Goal: Use online tool/utility: Utilize a website feature to perform a specific function

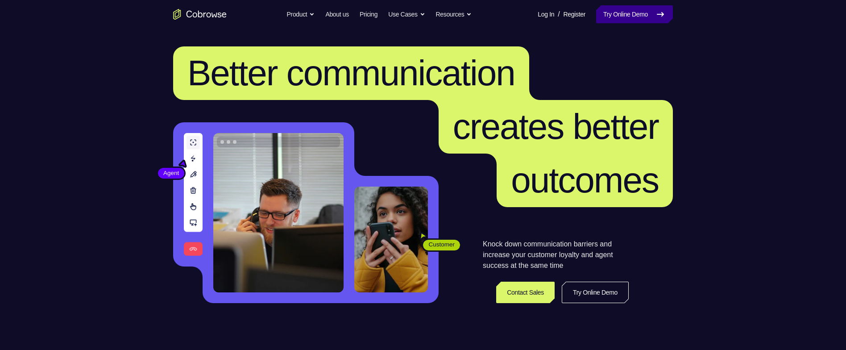
click at [628, 13] on link "Try Online Demo" at bounding box center [634, 14] width 77 height 18
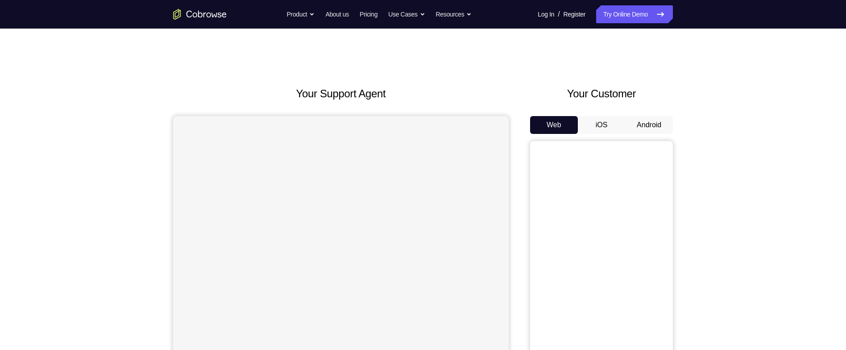
click at [628, 13] on link "Try Online Demo" at bounding box center [634, 14] width 77 height 18
click at [606, 128] on button "iOS" at bounding box center [602, 125] width 48 height 18
click at [643, 118] on button "Android" at bounding box center [649, 125] width 48 height 18
click at [651, 124] on button "Android" at bounding box center [649, 125] width 48 height 18
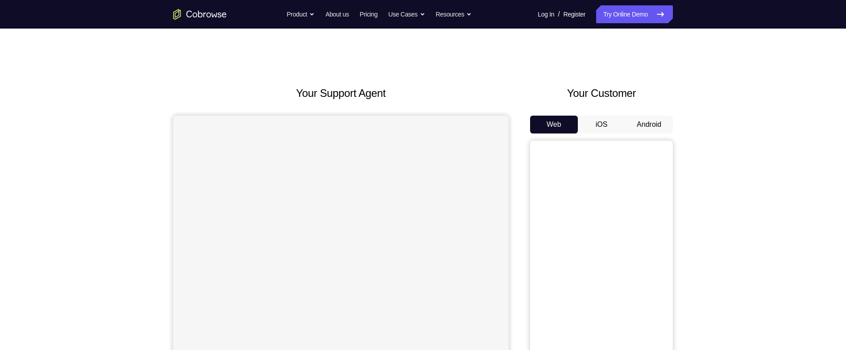
scroll to position [86, 0]
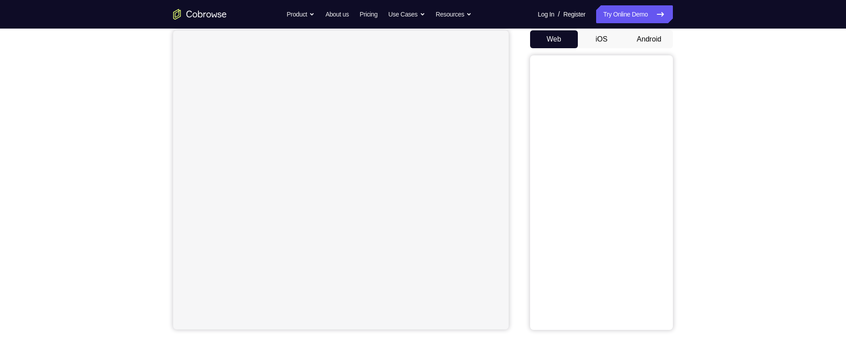
click at [658, 48] on button "Android" at bounding box center [649, 39] width 48 height 18
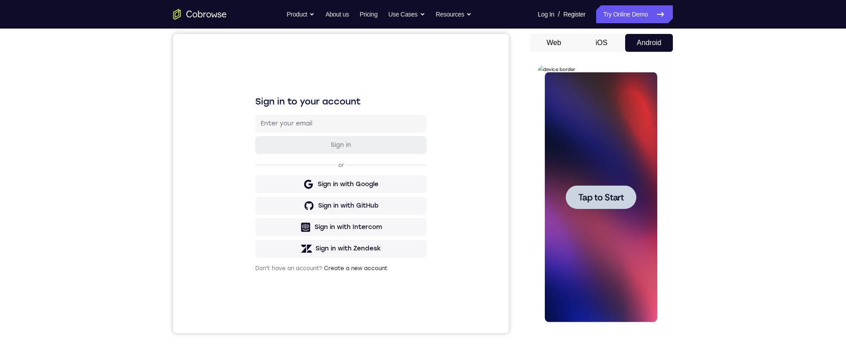
scroll to position [0, 0]
click at [576, 204] on div at bounding box center [600, 197] width 71 height 24
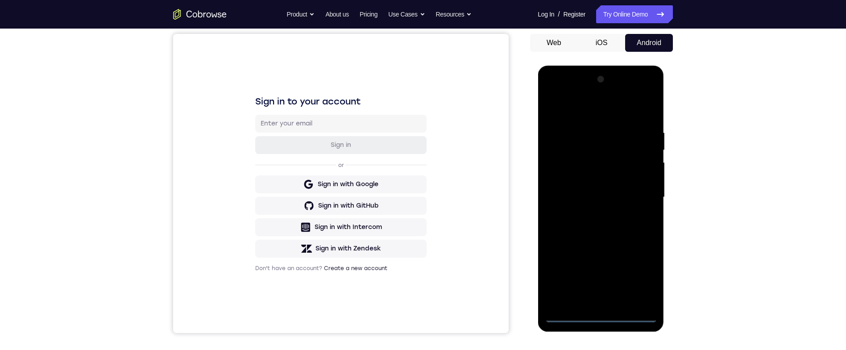
click at [611, 313] on div at bounding box center [600, 197] width 112 height 250
click at [614, 109] on div at bounding box center [600, 197] width 112 height 250
click at [612, 113] on div at bounding box center [600, 197] width 112 height 250
click at [643, 194] on div at bounding box center [600, 197] width 112 height 250
drag, startPoint x: 591, startPoint y: 302, endPoint x: 867, endPoint y: 120, distance: 330.7
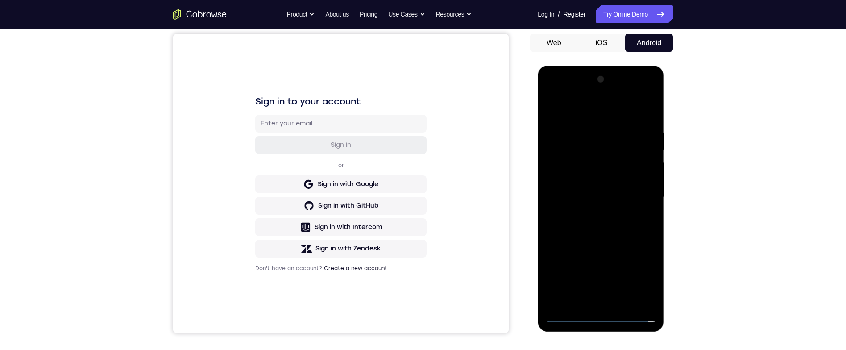
click at [591, 302] on div at bounding box center [600, 197] width 112 height 250
click at [593, 186] on div at bounding box center [600, 197] width 112 height 250
click at [592, 172] on div at bounding box center [600, 197] width 112 height 250
click at [617, 194] on div at bounding box center [600, 197] width 112 height 250
click at [616, 228] on div at bounding box center [600, 197] width 112 height 250
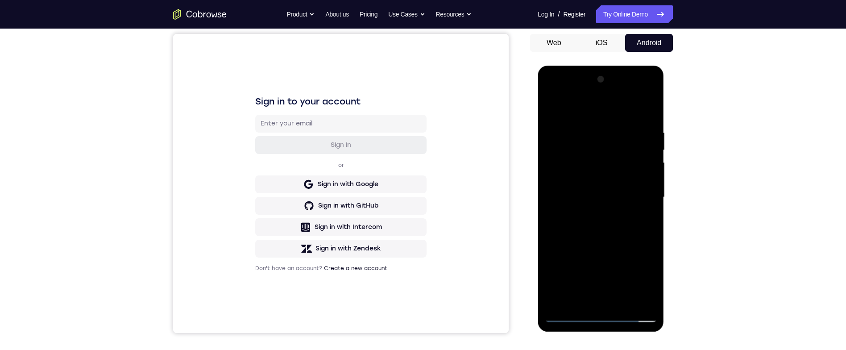
click at [616, 228] on div at bounding box center [600, 197] width 112 height 250
click at [631, 230] on div at bounding box center [600, 197] width 112 height 250
click at [649, 108] on div at bounding box center [600, 197] width 112 height 250
click at [553, 108] on div at bounding box center [600, 197] width 112 height 250
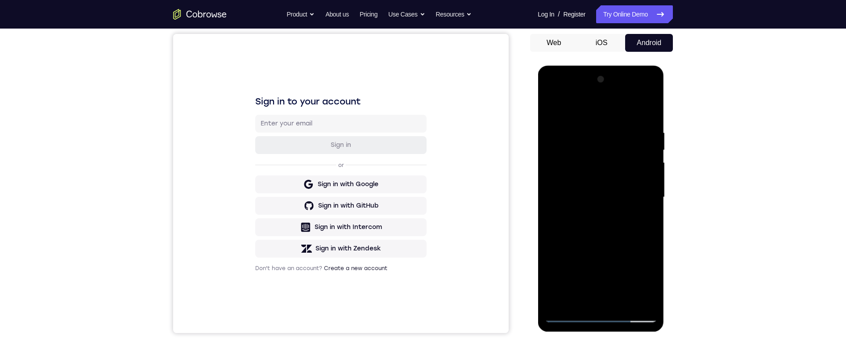
click at [626, 300] on div at bounding box center [600, 197] width 112 height 250
click at [613, 247] on div at bounding box center [600, 197] width 112 height 250
click at [628, 174] on div at bounding box center [600, 197] width 112 height 250
click at [643, 217] on div at bounding box center [600, 197] width 112 height 250
click at [552, 112] on div at bounding box center [600, 197] width 112 height 250
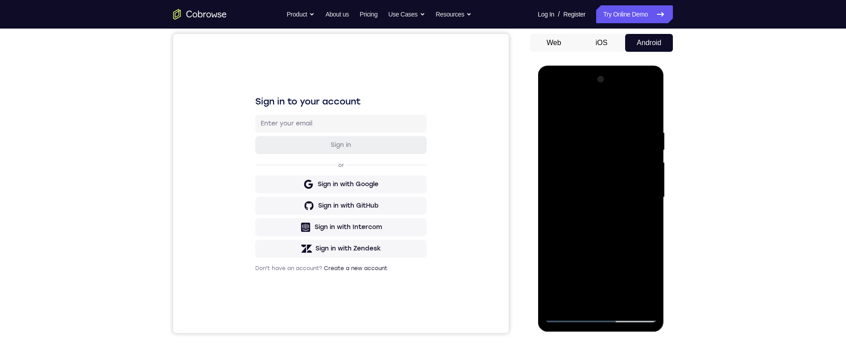
click at [554, 105] on div at bounding box center [600, 197] width 112 height 250
click at [567, 128] on div at bounding box center [600, 197] width 112 height 250
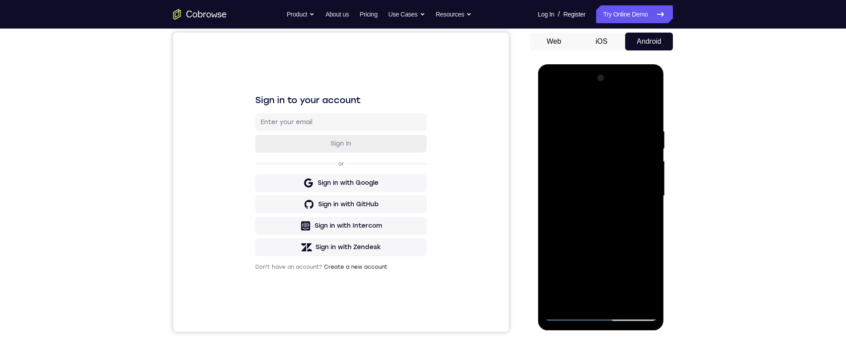
scroll to position [95, 0]
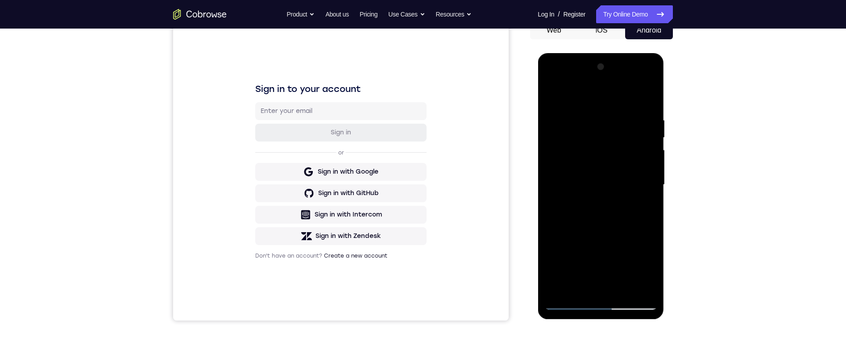
click at [562, 287] on div at bounding box center [600, 185] width 112 height 250
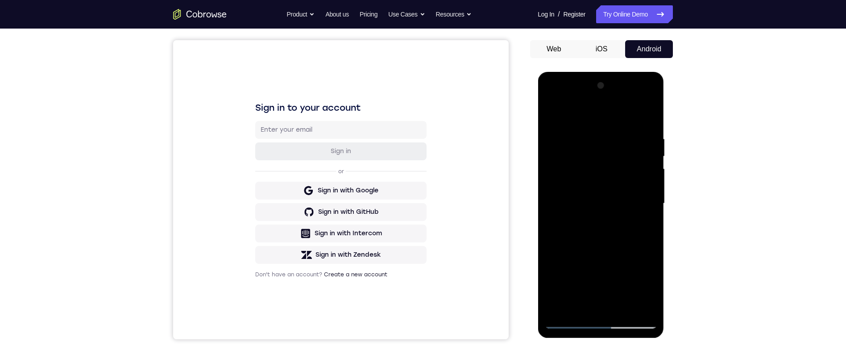
scroll to position [71, 0]
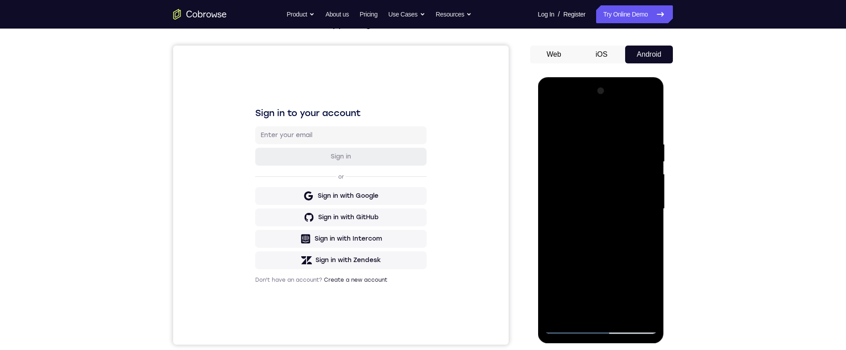
click at [562, 164] on div at bounding box center [600, 209] width 112 height 250
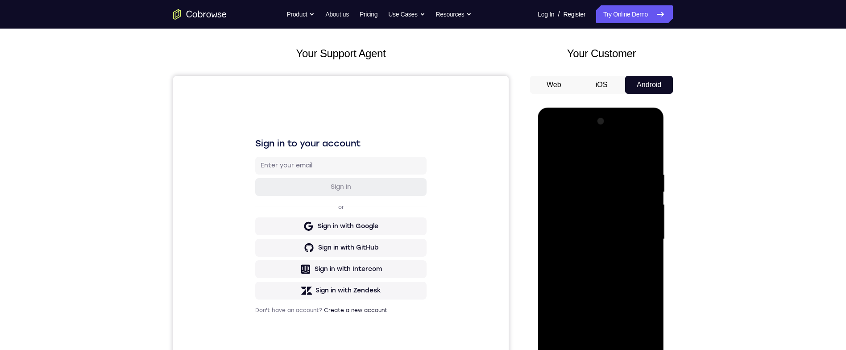
click at [646, 151] on div at bounding box center [600, 239] width 112 height 250
click at [645, 162] on div at bounding box center [600, 239] width 112 height 250
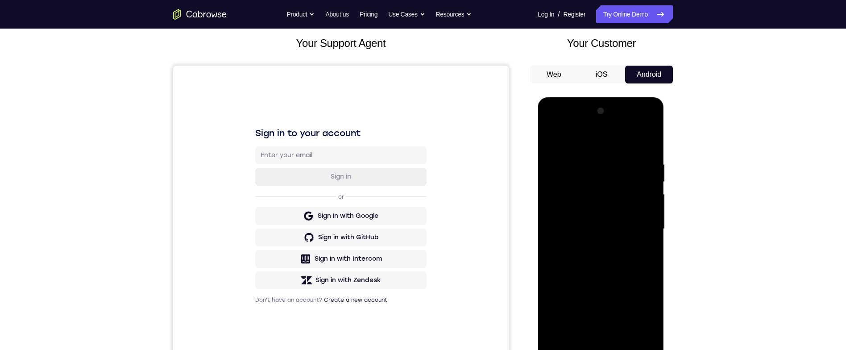
scroll to position [14, 0]
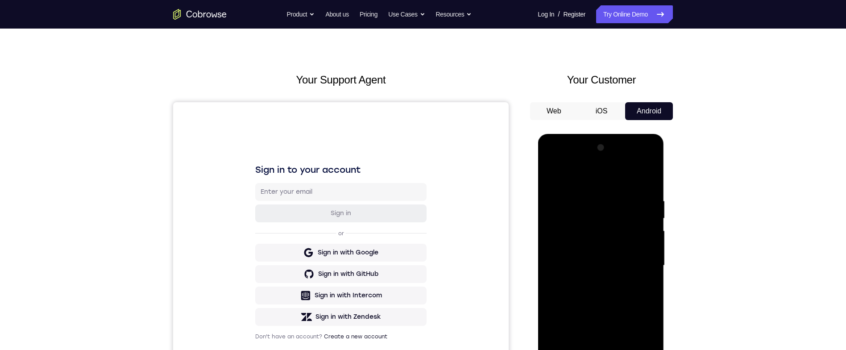
click at [645, 180] on div at bounding box center [600, 266] width 112 height 250
